Goal: Task Accomplishment & Management: Manage account settings

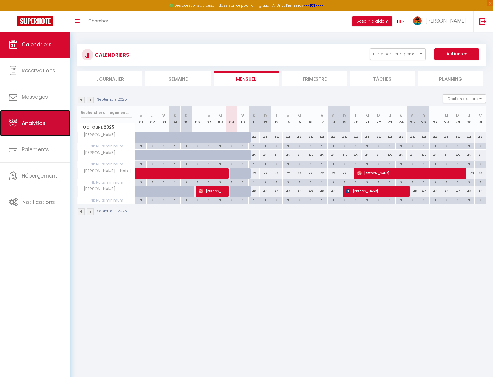
click at [33, 127] on link "Analytics" at bounding box center [35, 123] width 70 height 26
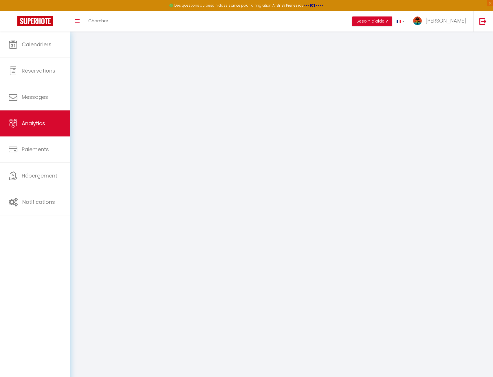
select select "2025"
select select "10"
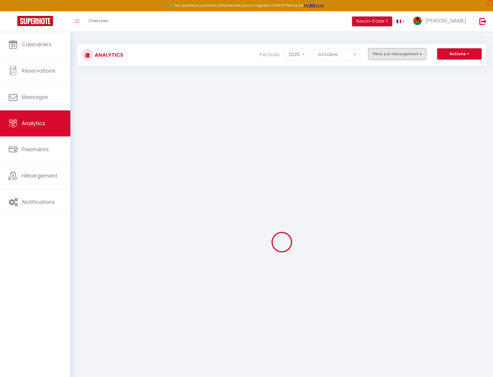
click at [389, 51] on button "Filtrer par hébergement" at bounding box center [397, 54] width 58 height 12
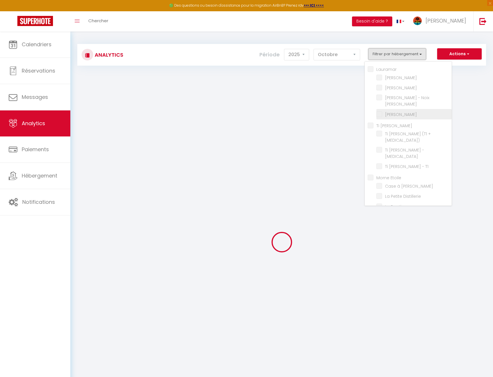
checkbox input "false"
checkbox Mangue "false"
checkbox Avocat "false"
checkbox cajou "false"
checkbox Bassignac "false"
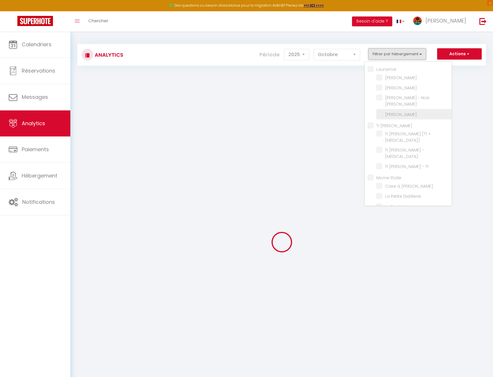
checkbox Paradis "false"
checkbox T3\) "false"
checkbox T3 "false"
checkbox T1 "false"
checkbox Etoile "false"
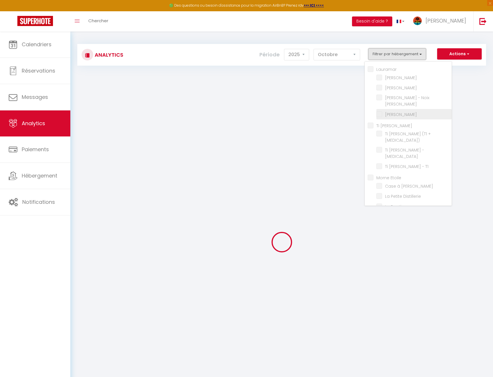
checkbox Lucie "false"
checkbox Distillerie "false"
checkbox Boutique "false"
checkbox Géreur "false"
checkbox Belvédère "false"
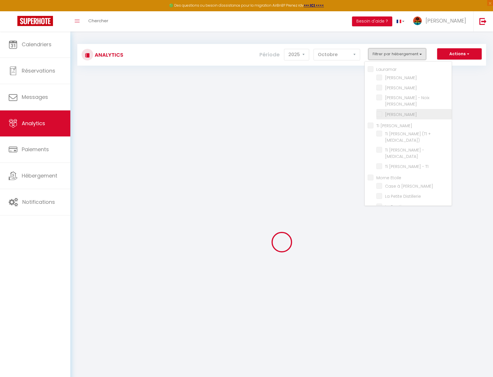
checkbox n°8 "false"
checkbox n°7 "false"
checkbox input "false"
checkbox Anna "false"
checkbox Soley "false"
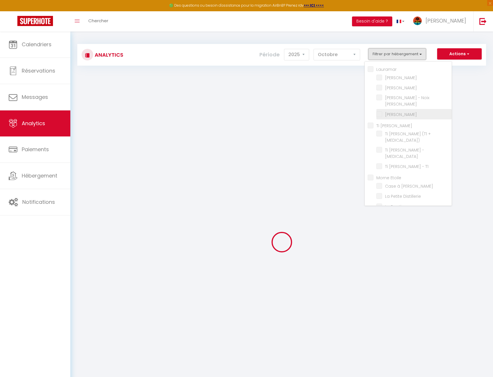
checkbox Dlo "false"
checkbox Bouddha "false"
checkbox Perle "false"
checkbox Lodge "false"
checkbox Sunset "false"
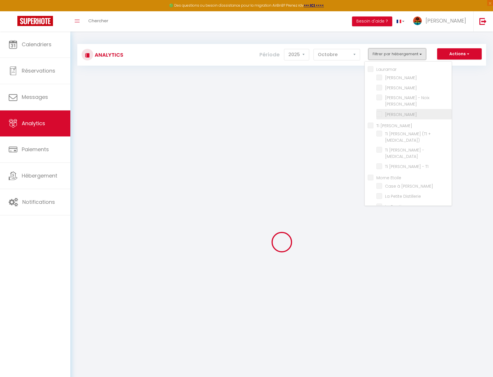
checkbox Maléssa "false"
checkbox Carbet "false"
checkbox Goyave "false"
checkbox François "false"
checkbox panoramique "false"
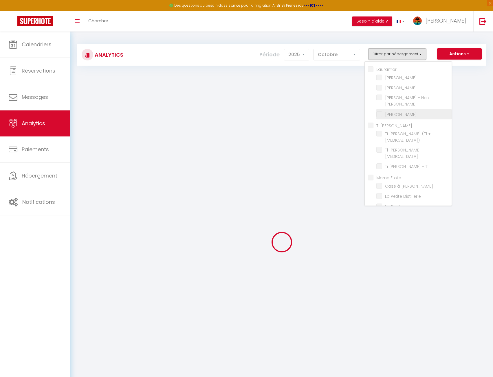
checkbox créole "false"
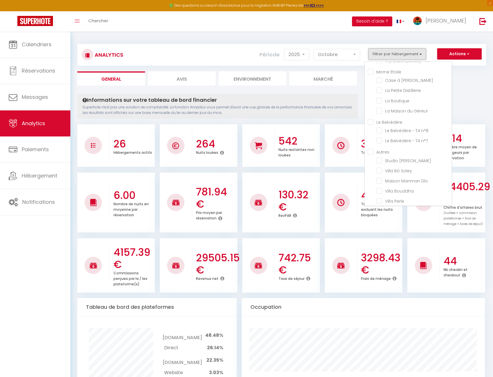
scroll to position [180, 0]
click at [403, 113] on Bouddha "checkbox" at bounding box center [413, 116] width 75 height 6
checkbox Bouddha "true"
checkbox Mangue "false"
checkbox Avocat "false"
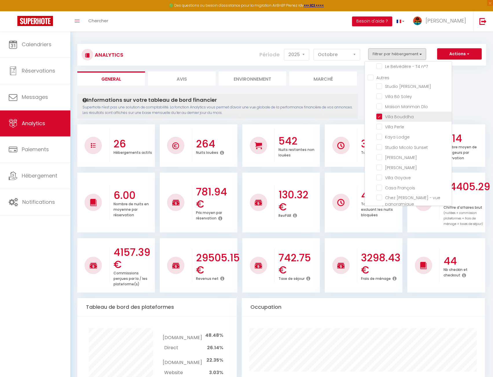
checkbox cajou "false"
checkbox Bassignac "false"
checkbox T3\) "false"
checkbox T3 "false"
checkbox T1 "false"
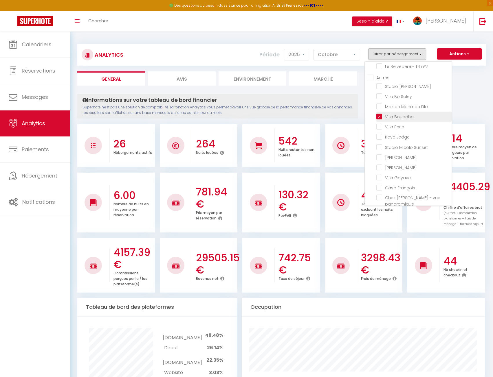
checkbox Lucie "false"
checkbox Distillerie "false"
checkbox Boutique "false"
checkbox Géreur "false"
checkbox n°8 "false"
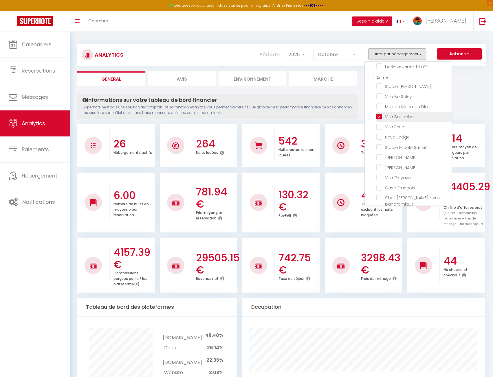
checkbox n°7 "false"
checkbox Anna "false"
checkbox Soley "false"
checkbox Dlo "false"
checkbox Perle "false"
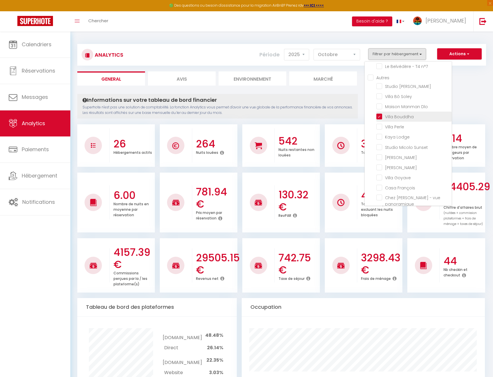
checkbox Lodge "false"
checkbox Sunset "false"
checkbox Maléssa "false"
checkbox Carbet "false"
checkbox Goyave "false"
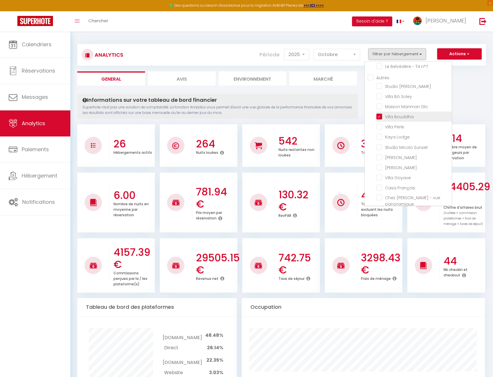
checkbox François "false"
checkbox panoramique "false"
checkbox créole "false"
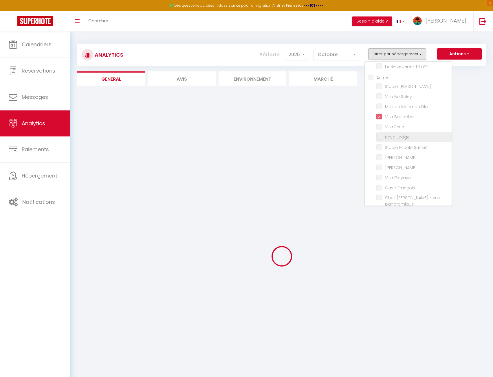
checkbox Mangue "false"
checkbox Avocat "false"
checkbox cajou "false"
checkbox Bassignac "false"
checkbox T3\) "false"
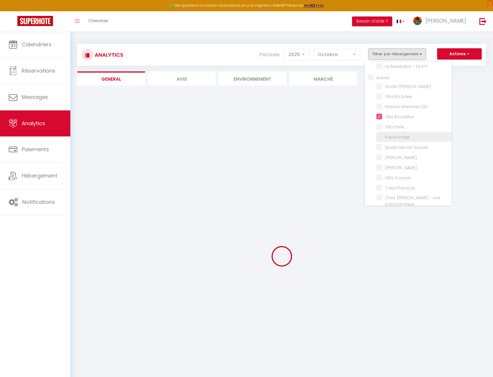
checkbox T3 "false"
checkbox T1 "false"
checkbox Lucie "false"
checkbox Distillerie "false"
checkbox Boutique "false"
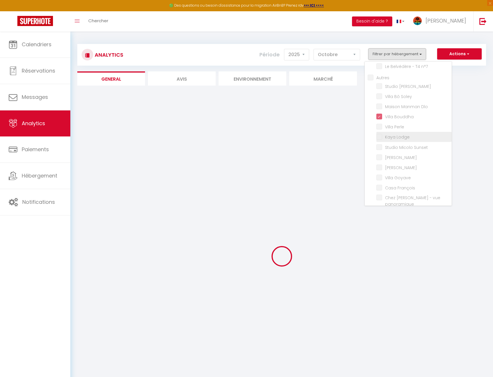
checkbox Géreur "false"
checkbox n°8 "false"
checkbox n°7 "false"
checkbox Anna "false"
checkbox Soley "false"
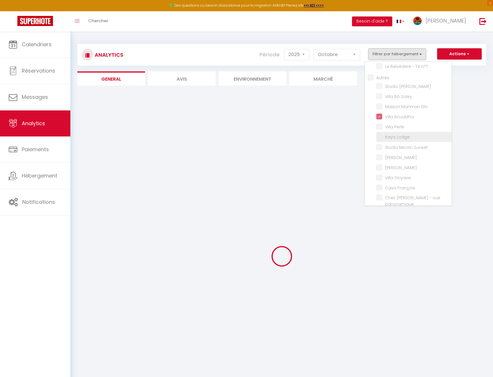
checkbox Dlo "false"
checkbox Perle "false"
checkbox Lodge "false"
checkbox Sunset "false"
checkbox Maléssa "false"
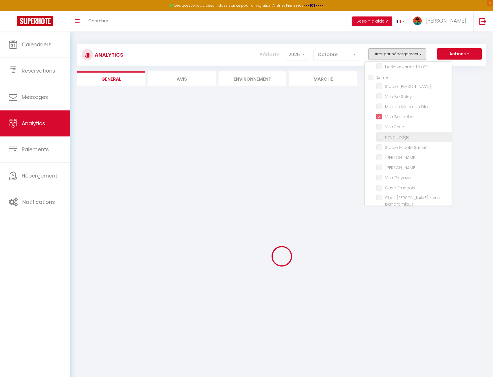
checkbox Carbet "false"
checkbox Goyave "false"
checkbox François "false"
checkbox panoramique "false"
checkbox créole "false"
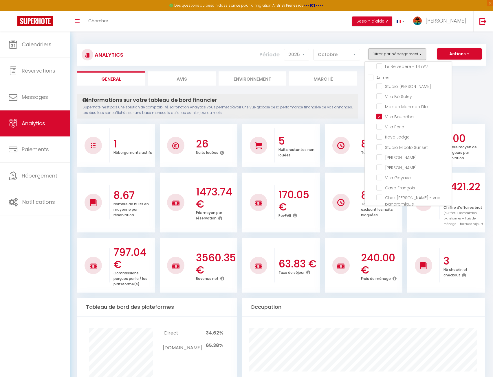
click at [236, 58] on div "Actions Génération SuperConciergerie Génération SuperAnalyzer Génération SuperE…" at bounding box center [316, 54] width 340 height 13
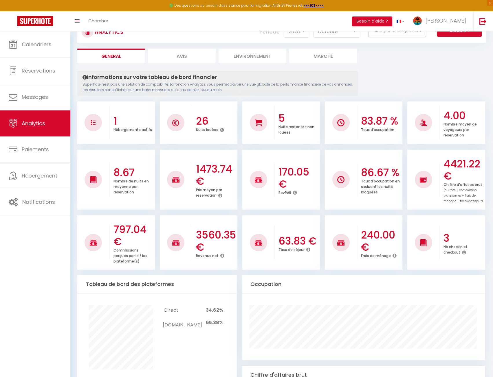
scroll to position [0, 0]
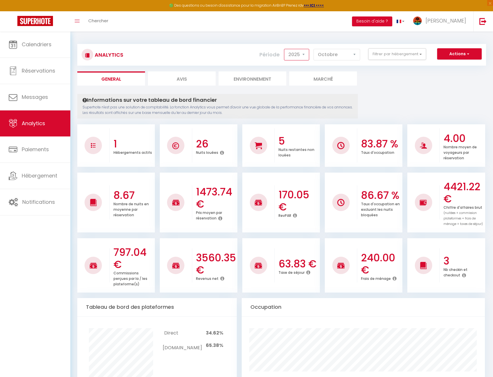
drag, startPoint x: 297, startPoint y: 57, endPoint x: 299, endPoint y: 60, distance: 3.6
click at [297, 57] on select "2014 2015 2016 2017 2018 2019 2020 2021 2022 2023 2024 2025 2026 2027" at bounding box center [296, 55] width 25 height 12
click at [284, 49] on select "2014 2015 2016 2017 2018 2019 2020 2021 2022 2023 2024 2025 2026 2027" at bounding box center [296, 55] width 25 height 12
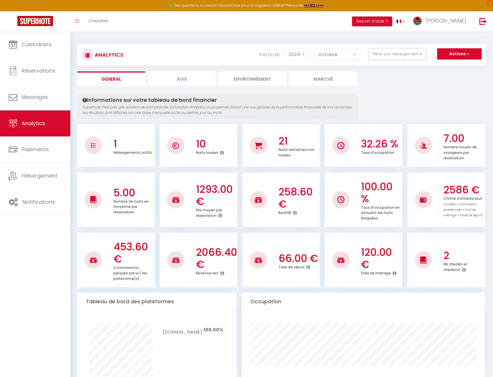
click at [300, 60] on select "2014 2015 2016 2017 2018 2019 2020 2021 2022 2023 2024 2025 2026 2027" at bounding box center [296, 55] width 25 height 12
click at [302, 59] on select "2014 2015 2016 2017 2018 2019 2020 2021 2022 2023 2024 2025 2026 2027" at bounding box center [296, 55] width 25 height 12
click at [284, 49] on select "2014 2015 2016 2017 2018 2019 2020 2021 2022 2023 2024 2025 2026 2027" at bounding box center [296, 55] width 25 height 12
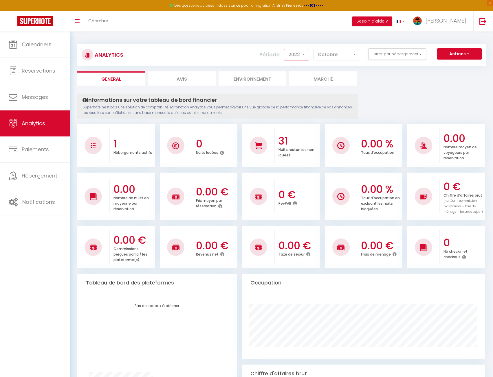
click at [296, 57] on select "2014 2015 2016 2017 2018 2019 2020 2021 2022 2023 2024 2025 2026 2027" at bounding box center [296, 55] width 25 height 12
click at [284, 49] on select "2014 2015 2016 2017 2018 2019 2020 2021 2022 2023 2024 2025 2026 2027" at bounding box center [296, 55] width 25 height 12
drag, startPoint x: 305, startPoint y: 52, endPoint x: 307, endPoint y: 60, distance: 8.6
click at [305, 52] on select "2014 2015 2016 2017 2018 2019 2020 2021 2022 2023 2024 2025 2026 2027" at bounding box center [296, 55] width 25 height 12
click at [284, 49] on select "2014 2015 2016 2017 2018 2019 2020 2021 2022 2023 2024 2025 2026 2027" at bounding box center [296, 55] width 25 height 12
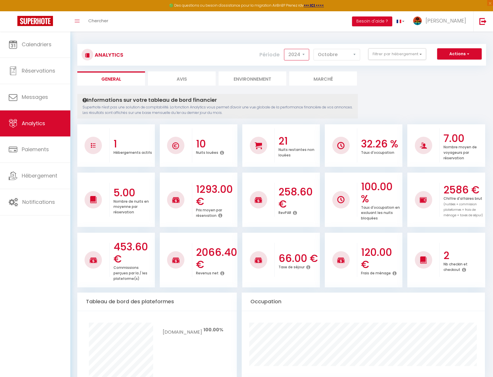
click at [288, 54] on select "2014 2015 2016 2017 2018 2019 2020 2021 2022 2023 2024 2025 2026 2027" at bounding box center [296, 55] width 25 height 12
click at [284, 49] on select "2014 2015 2016 2017 2018 2019 2020 2021 2022 2023 2024 2025 2026 2027" at bounding box center [296, 55] width 25 height 12
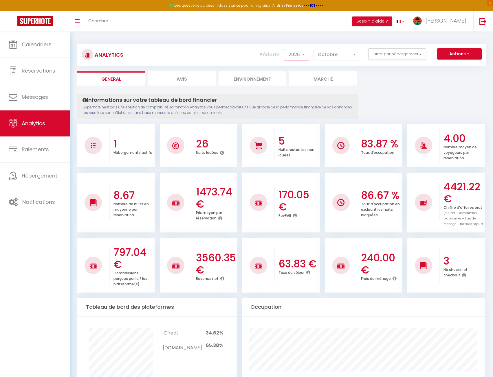
click at [291, 55] on select "2014 2015 2016 2017 2018 2019 2020 2021 2022 2023 2024 2025 2026 2027" at bounding box center [296, 55] width 25 height 12
click at [299, 54] on select "2014 2015 2016 2017 2018 2019 2020 2021 2022 2023 2024 2025 2026 2027" at bounding box center [296, 55] width 25 height 12
click at [284, 49] on select "2014 2015 2016 2017 2018 2019 2020 2021 2022 2023 2024 2025 2026 2027" at bounding box center [296, 55] width 25 height 12
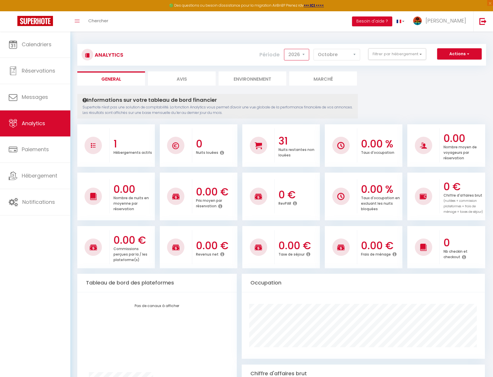
click at [294, 53] on select "2014 2015 2016 2017 2018 2019 2020 2021 2022 2023 2024 2025 2026 2027" at bounding box center [296, 55] width 25 height 12
select select "2025"
click at [284, 49] on select "2014 2015 2016 2017 2018 2019 2020 2021 2022 2023 2024 2025 2026 2027" at bounding box center [296, 55] width 25 height 12
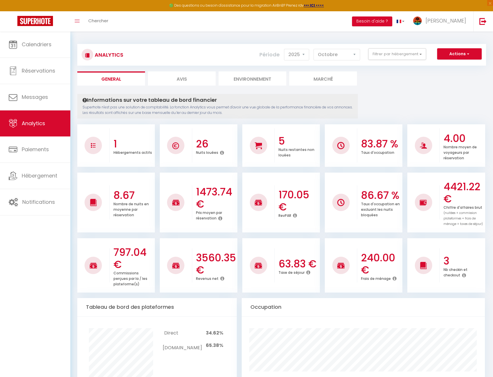
click at [314, 145] on h3 "5" at bounding box center [298, 141] width 40 height 12
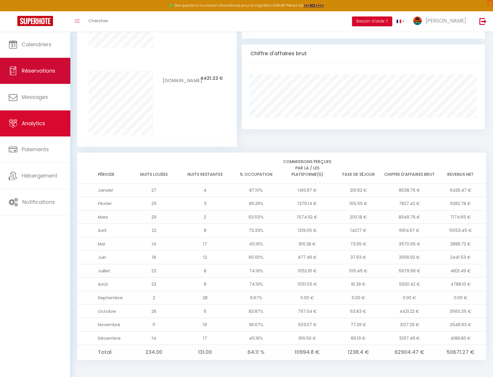
scroll to position [142, 0]
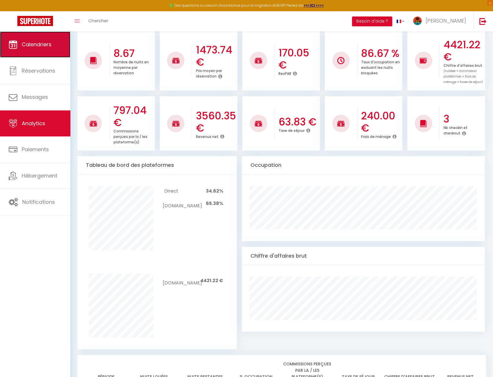
click at [39, 46] on span "Calendriers" at bounding box center [37, 44] width 30 height 7
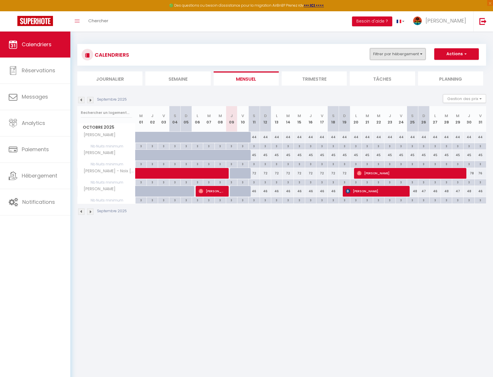
click at [386, 51] on button "Filtrer par hébergement" at bounding box center [398, 54] width 56 height 12
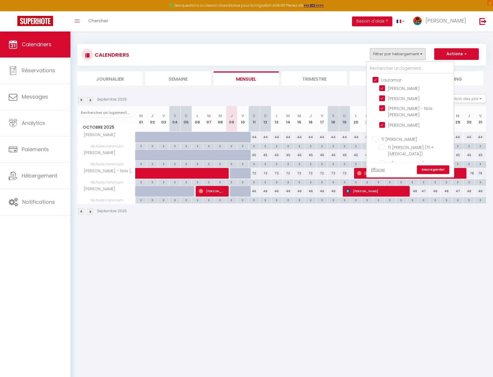
click at [389, 80] on input "Lauramar" at bounding box center [415, 80] width 87 height 6
checkbox input "false"
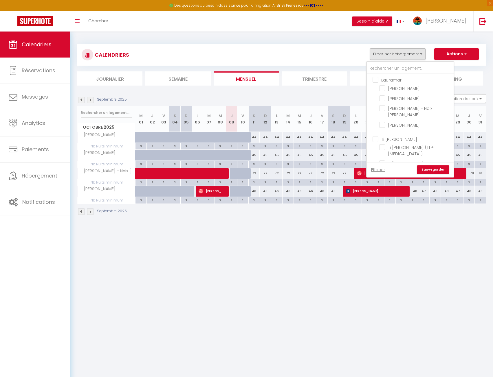
checkbox input "false"
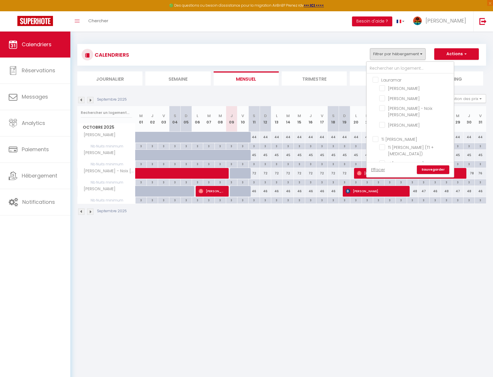
checkbox input "false"
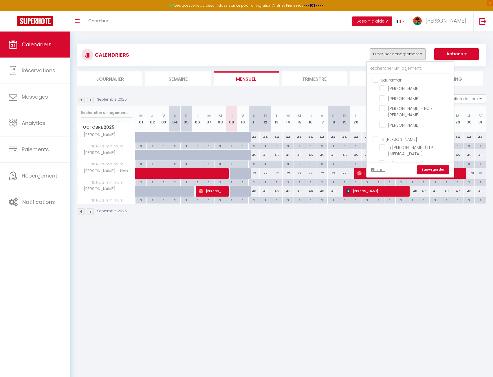
checkbox input "false"
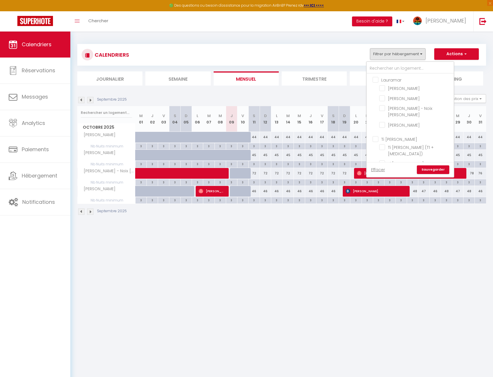
checkbox input "false"
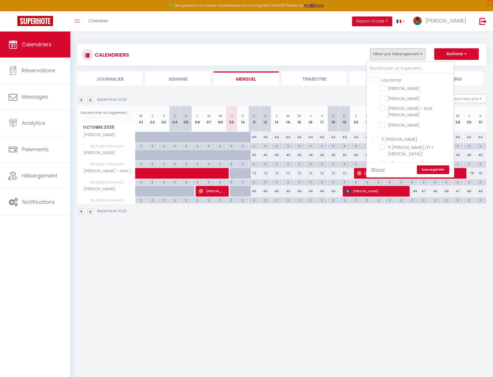
checkbox input "false"
click at [411, 129] on input "Villa Bouddha" at bounding box center [415, 132] width 72 height 6
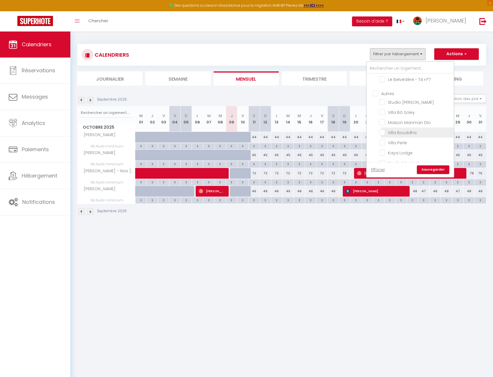
checkbox input "true"
checkbox input "false"
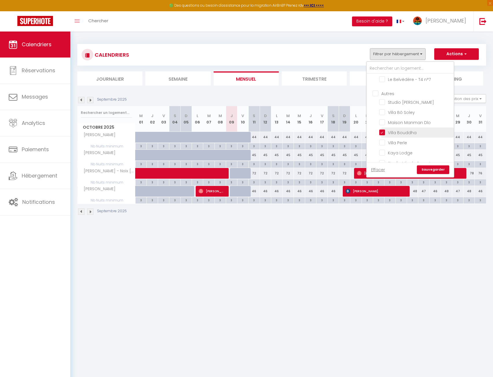
checkbox input "false"
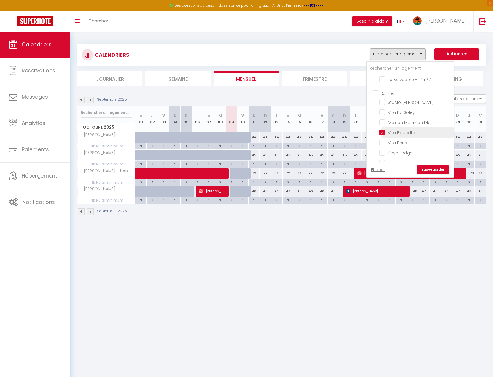
checkbox input "false"
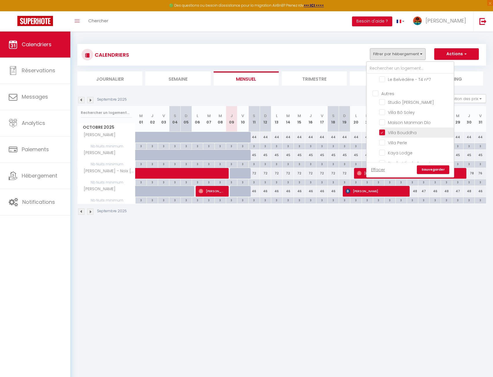
checkbox input "false"
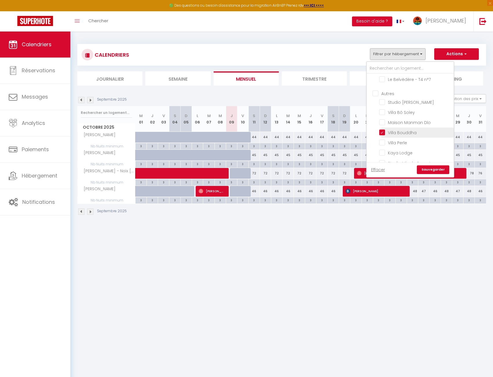
checkbox input "false"
click at [437, 168] on link "Sauvegarder" at bounding box center [433, 170] width 32 height 9
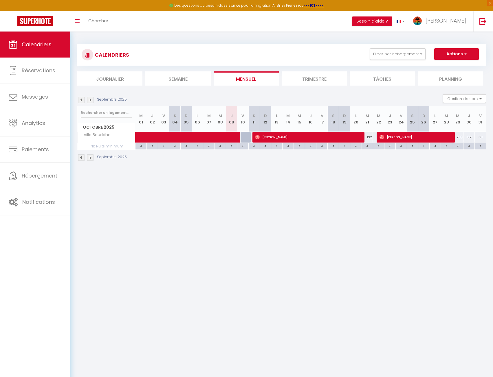
click at [82, 100] on img at bounding box center [81, 100] width 6 height 6
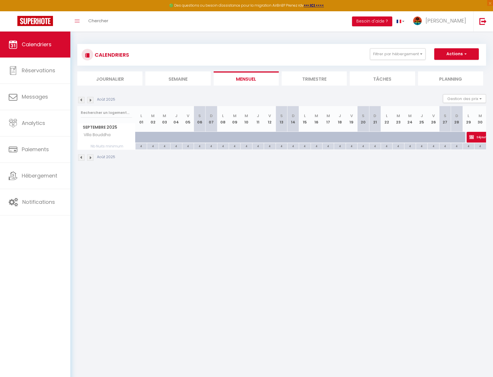
click at [90, 101] on img at bounding box center [90, 100] width 6 height 6
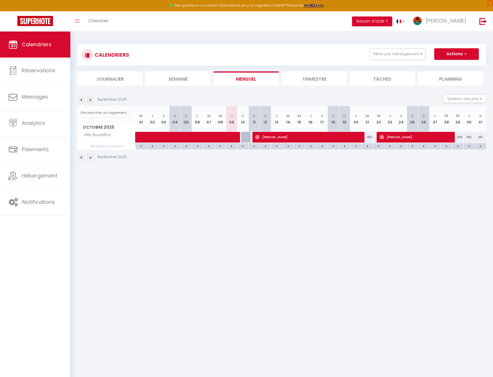
click at [90, 101] on img at bounding box center [90, 100] width 6 height 6
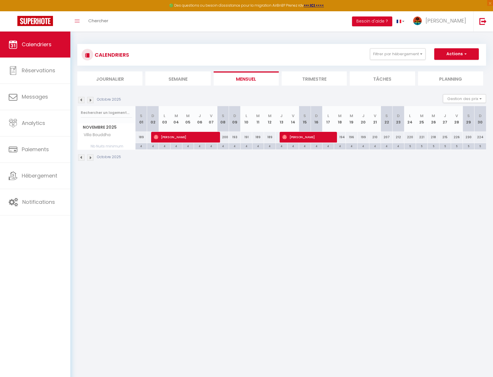
click at [90, 101] on img at bounding box center [90, 100] width 6 height 6
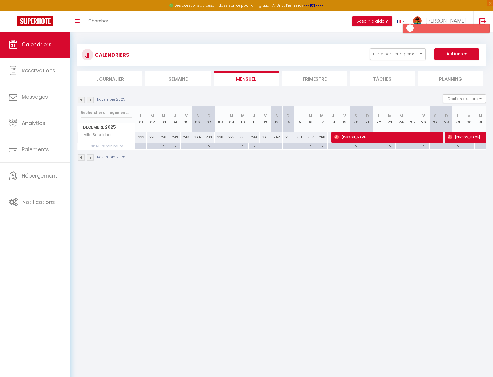
click at [82, 102] on img at bounding box center [81, 100] width 6 height 6
